Goal: Task Accomplishment & Management: Use online tool/utility

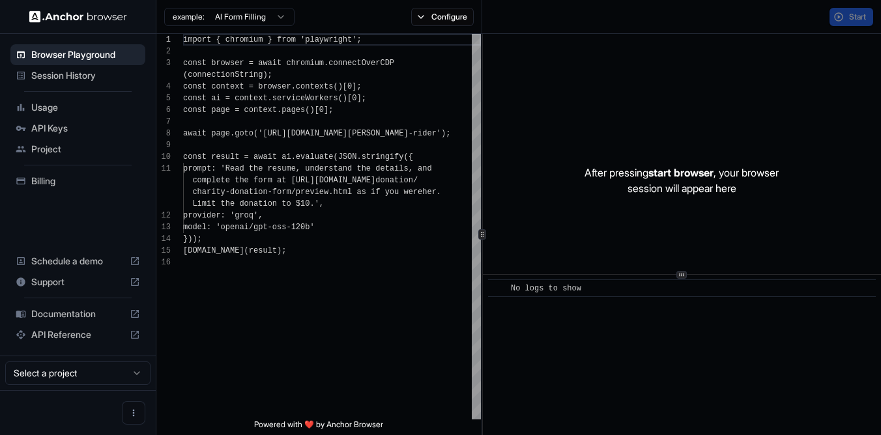
scroll to position [106, 0]
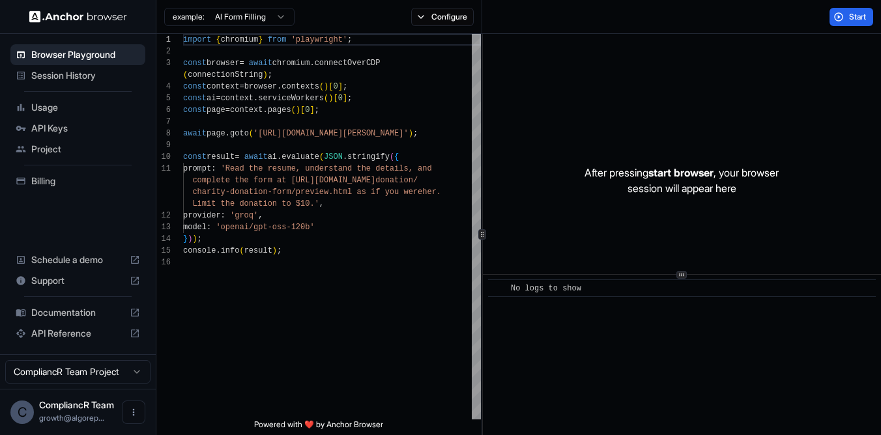
click at [73, 76] on span "Session History" at bounding box center [85, 75] width 109 height 13
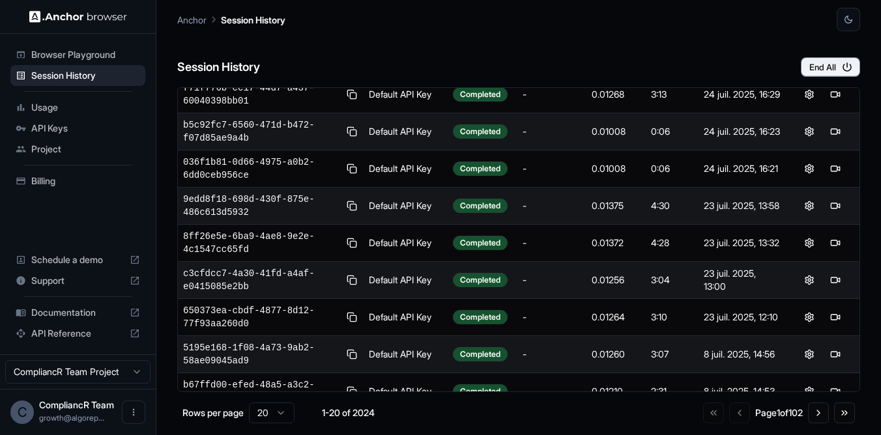
scroll to position [467, 0]
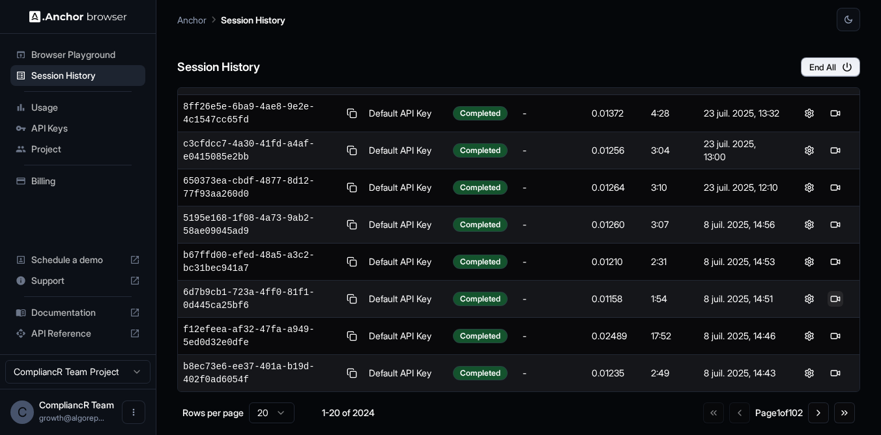
click at [833, 298] on button at bounding box center [836, 299] width 16 height 16
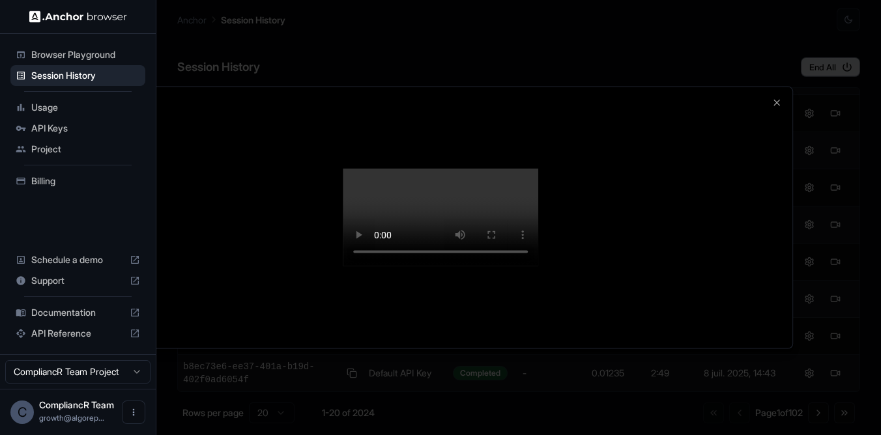
click at [771, 108] on div at bounding box center [441, 217] width 704 height 261
click at [773, 108] on icon "button" at bounding box center [777, 103] width 10 height 10
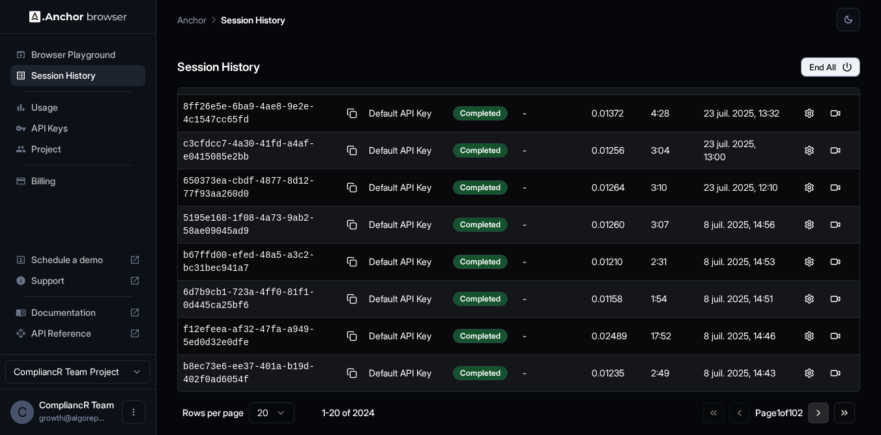
click at [824, 414] on button "Go to next page" at bounding box center [818, 413] width 21 height 21
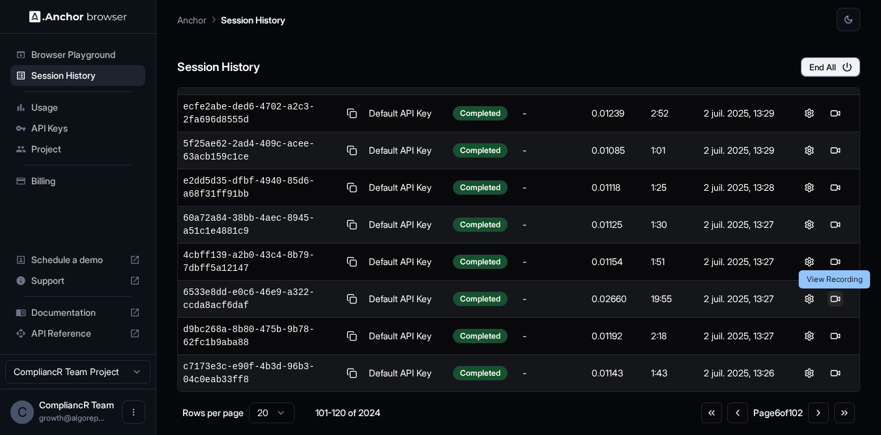
click at [835, 301] on button at bounding box center [836, 299] width 16 height 16
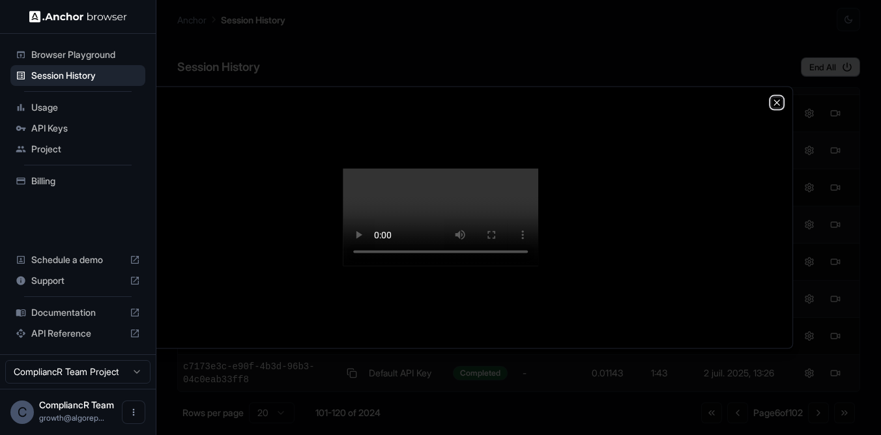
click at [780, 104] on icon "button" at bounding box center [777, 103] width 10 height 10
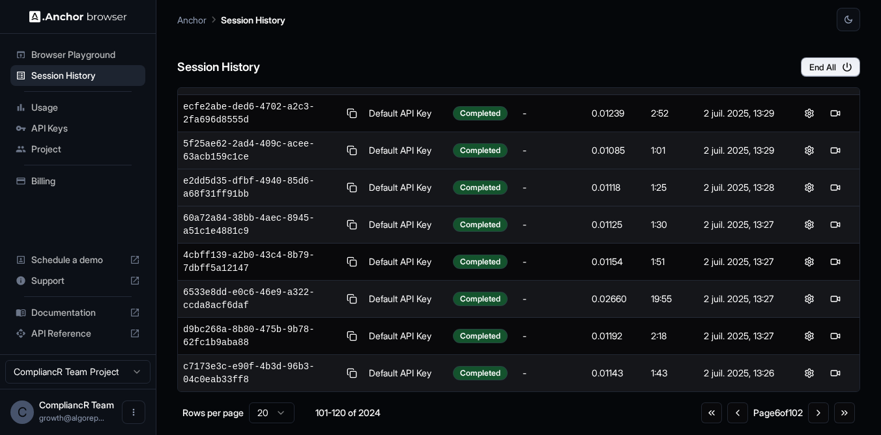
scroll to position [0, 0]
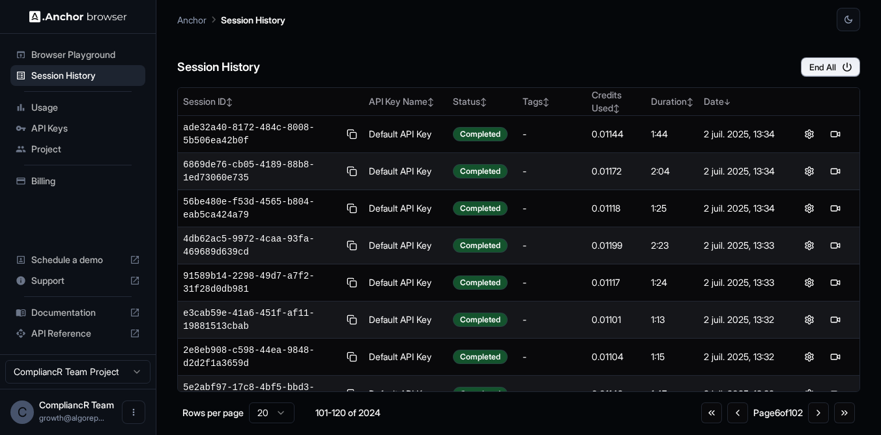
click at [55, 123] on span "API Keys" at bounding box center [85, 128] width 109 height 13
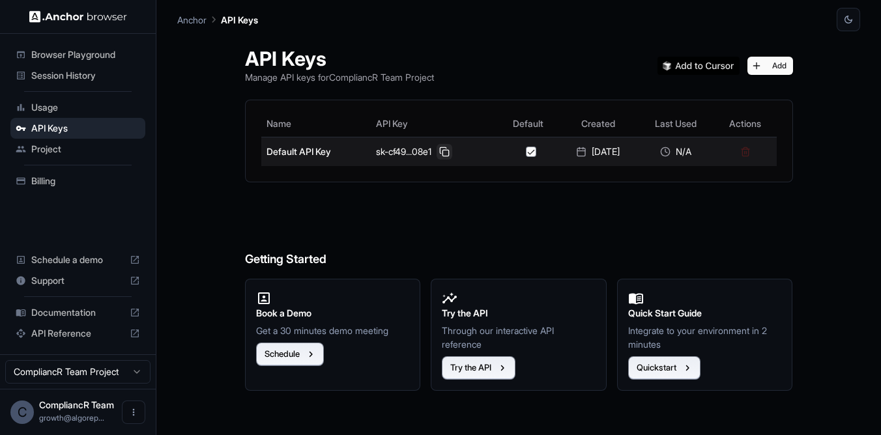
click at [437, 151] on button at bounding box center [445, 152] width 16 height 16
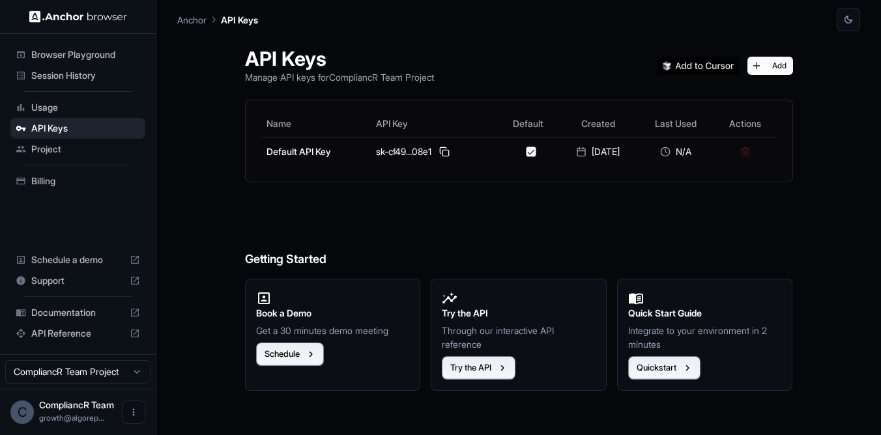
click at [72, 69] on span "Session History" at bounding box center [85, 75] width 109 height 13
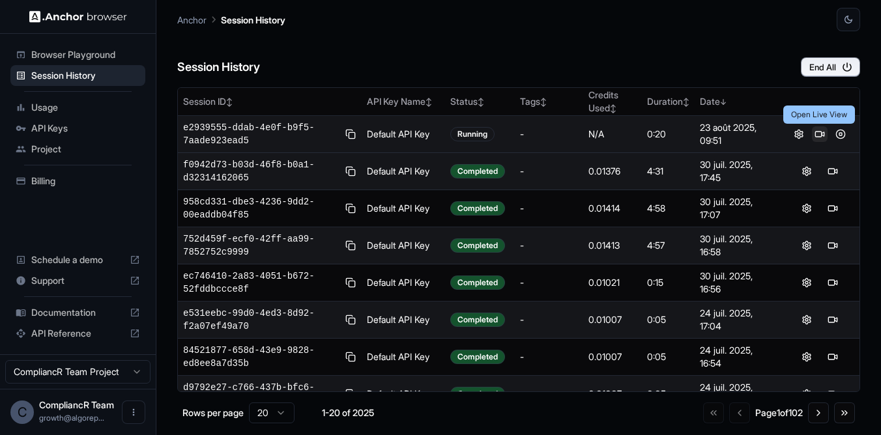
click at [818, 136] on button at bounding box center [820, 134] width 16 height 16
click at [841, 136] on button at bounding box center [841, 134] width 16 height 16
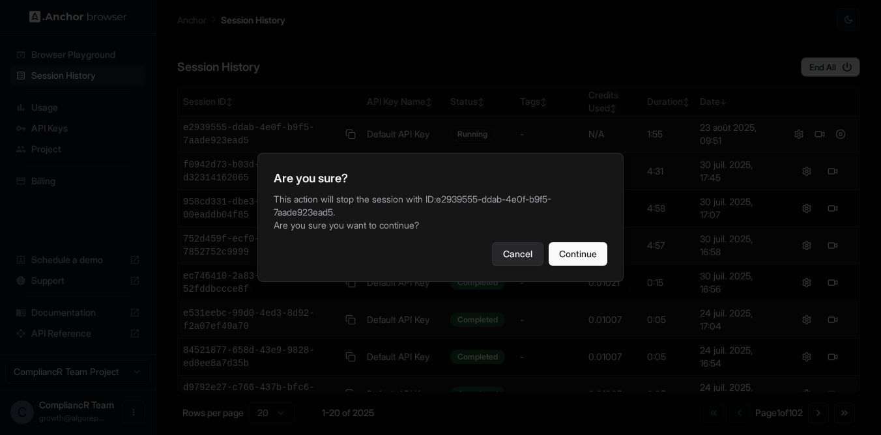
click at [521, 254] on button "Cancel" at bounding box center [517, 253] width 51 height 23
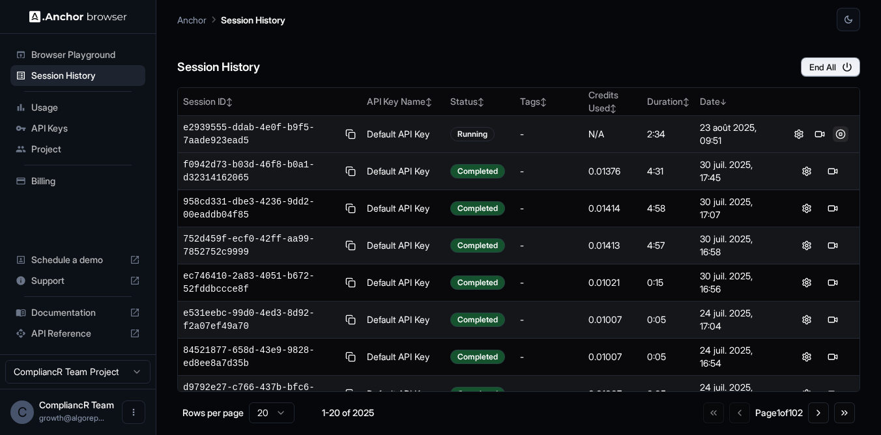
click at [844, 138] on button at bounding box center [841, 134] width 16 height 16
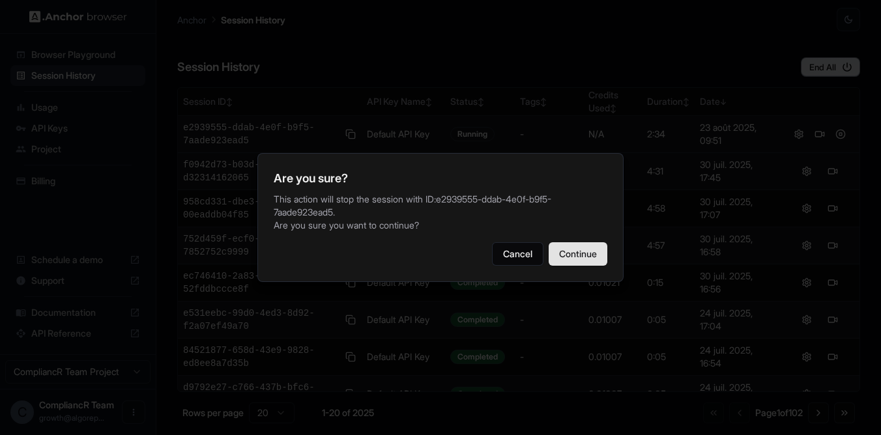
click at [586, 256] on button "Continue" at bounding box center [578, 253] width 59 height 23
